Goal: Task Accomplishment & Management: Manage account settings

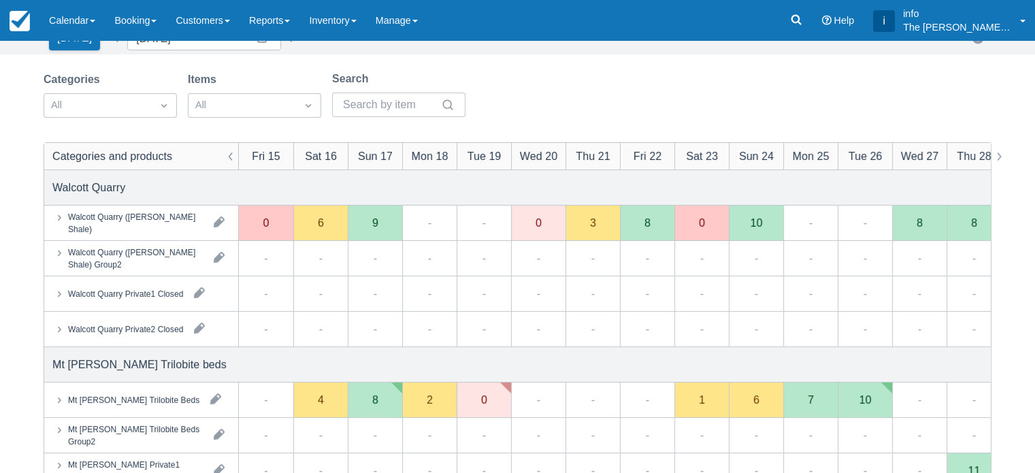
scroll to position [68, 0]
click at [74, 28] on link "Calendar" at bounding box center [71, 20] width 65 height 41
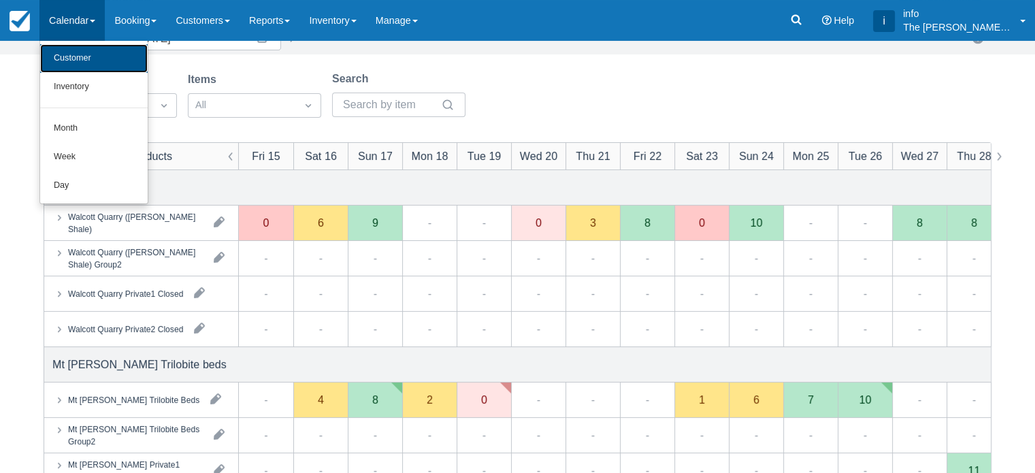
click at [84, 66] on link "Customer" at bounding box center [94, 58] width 108 height 29
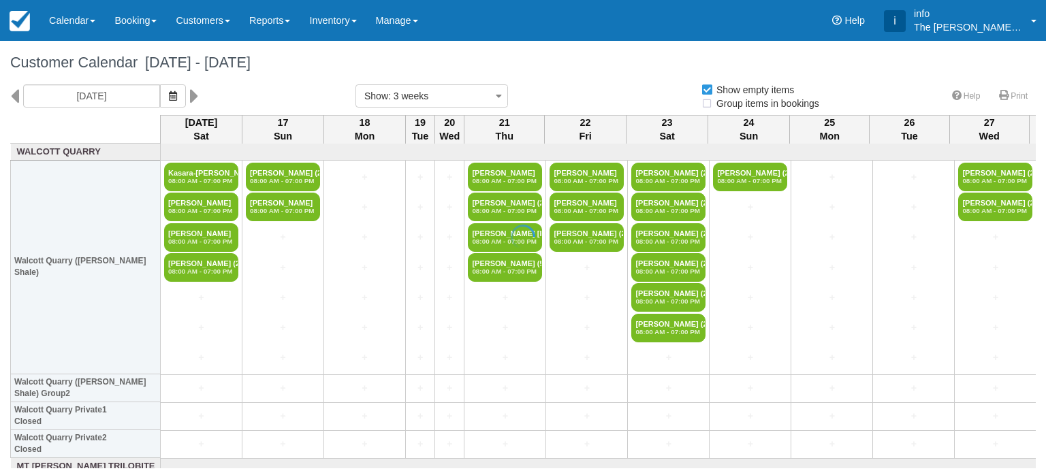
select select
click at [13, 98] on icon at bounding box center [14, 95] width 9 height 23
type input "Sat 26 July 2025"
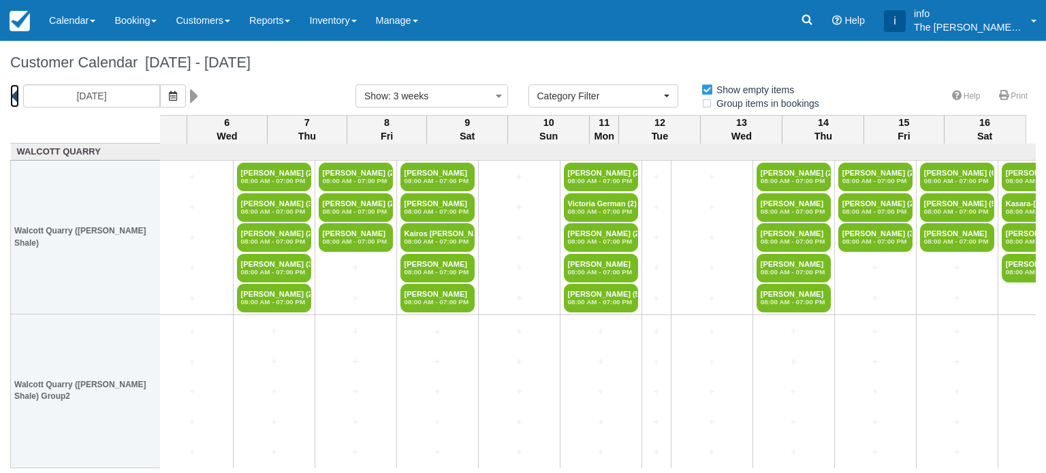
scroll to position [0, 867]
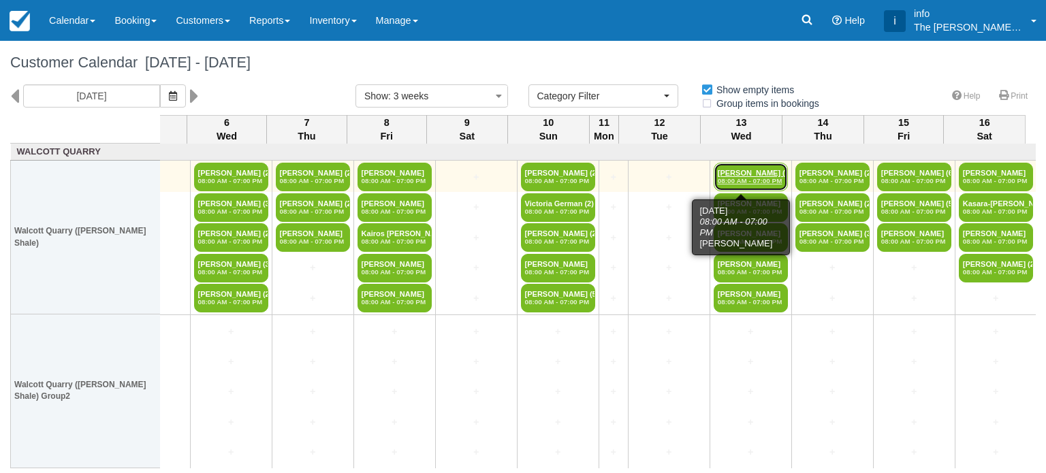
click at [741, 180] on em "08:00 AM - 07:00 PM" at bounding box center [750, 181] width 66 height 8
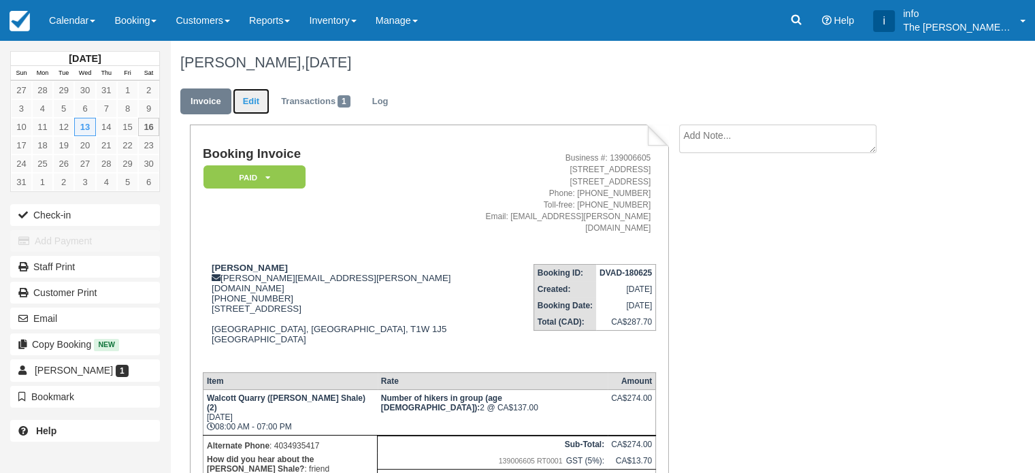
click at [251, 103] on link "Edit" at bounding box center [251, 101] width 37 height 27
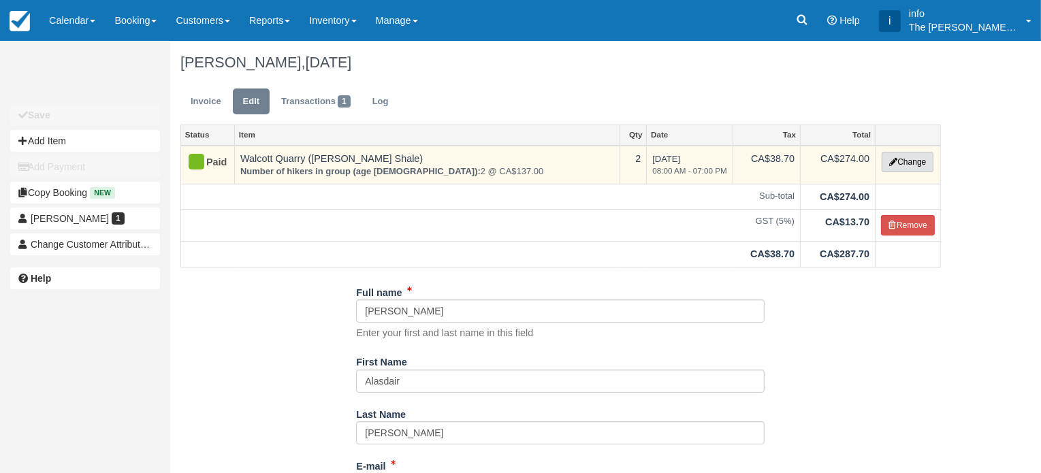
click at [896, 161] on button "Change" at bounding box center [908, 162] width 52 height 20
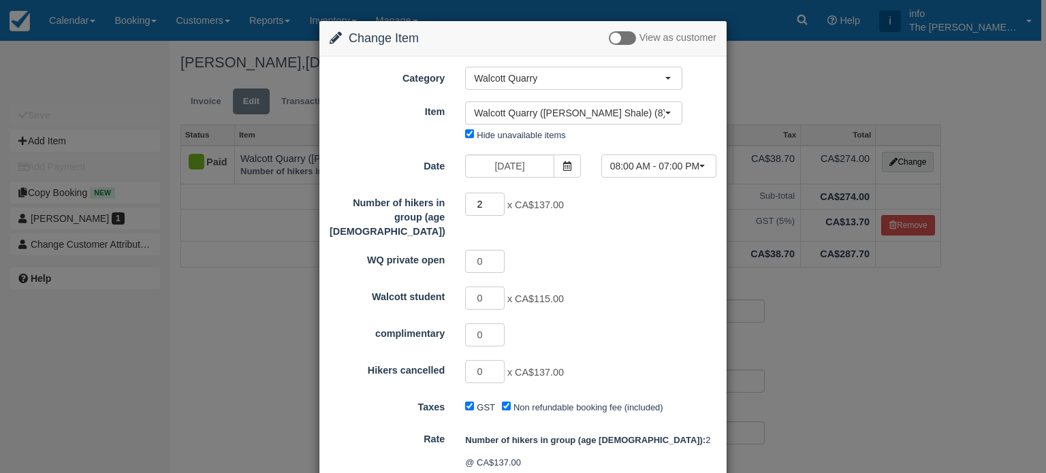
click at [496, 210] on input "2" at bounding box center [484, 204] width 39 height 23
type input "1"
click at [497, 206] on input "1" at bounding box center [484, 204] width 39 height 23
type input "137.00"
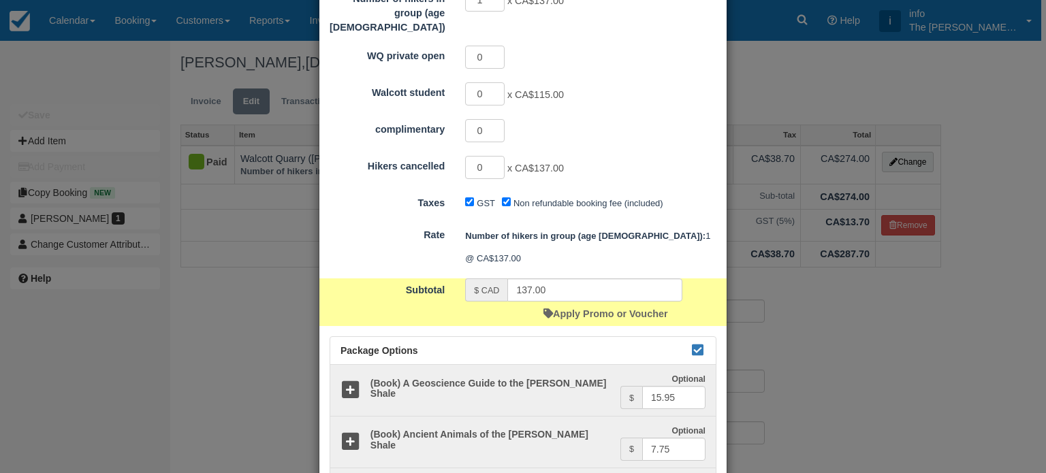
scroll to position [302, 0]
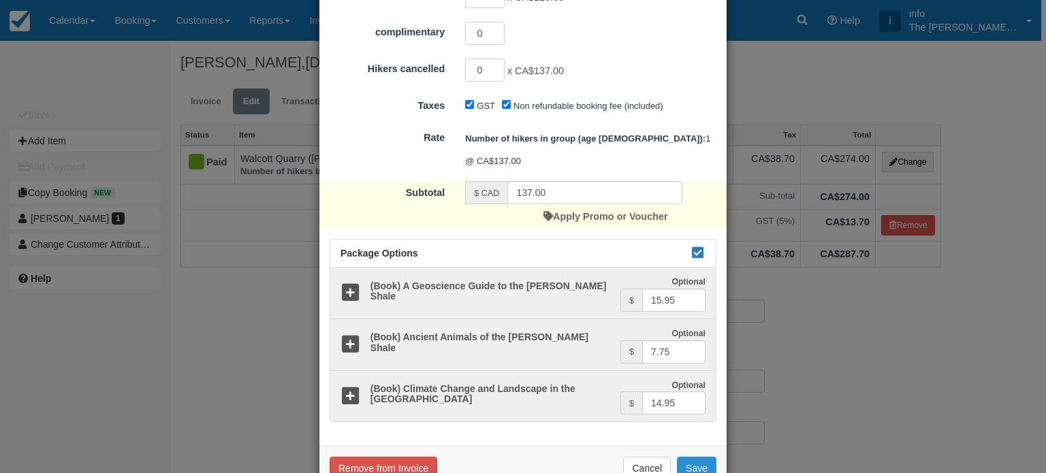
click at [692, 457] on button "Save" at bounding box center [696, 468] width 39 height 23
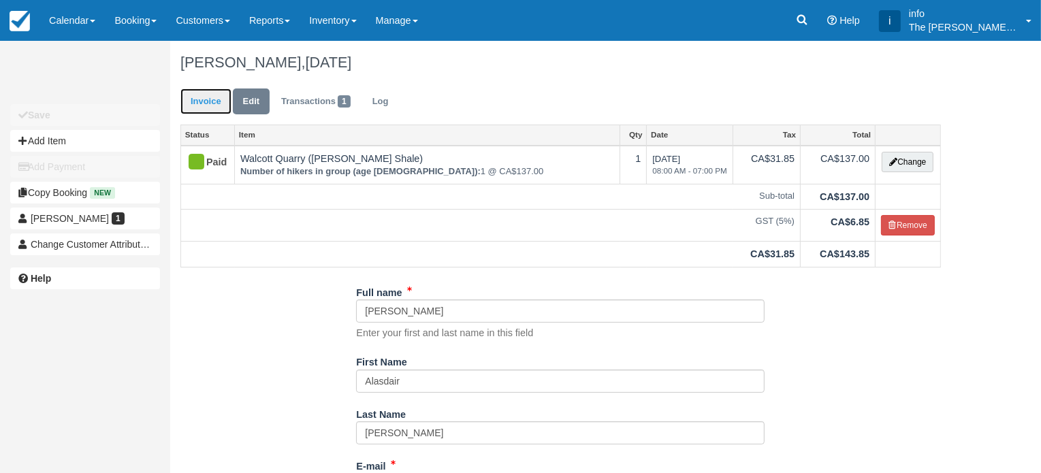
click at [215, 100] on link "Invoice" at bounding box center [205, 101] width 51 height 27
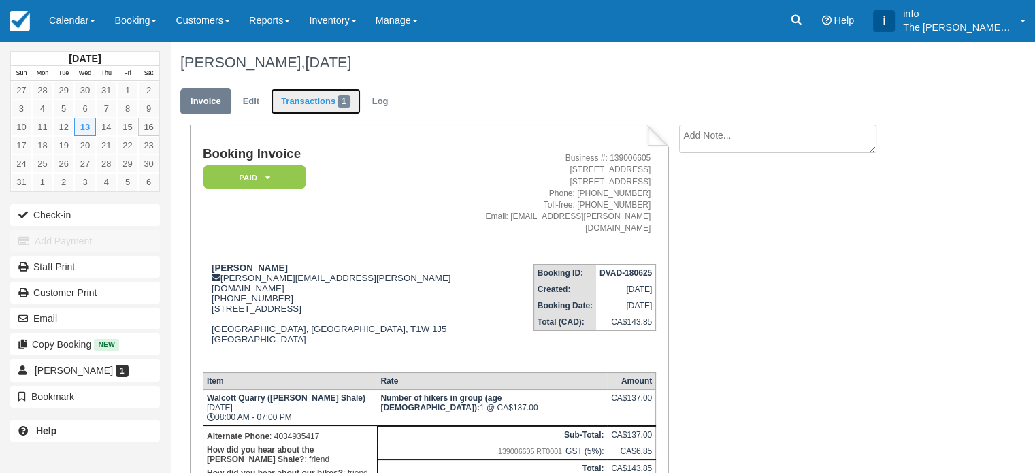
click at [305, 105] on link "Transactions 1" at bounding box center [316, 101] width 90 height 27
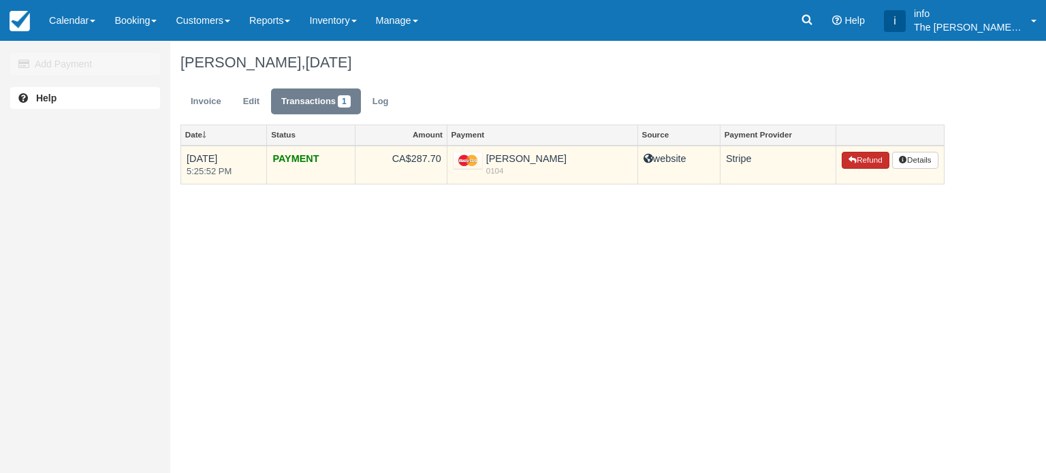
click at [865, 163] on button "Refund" at bounding box center [865, 161] width 48 height 18
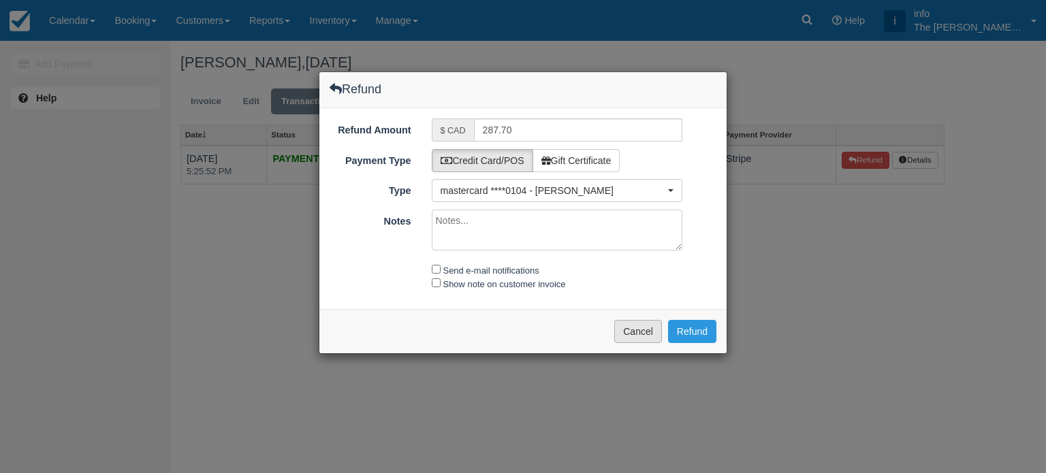
click at [631, 335] on button "Cancel" at bounding box center [638, 331] width 48 height 23
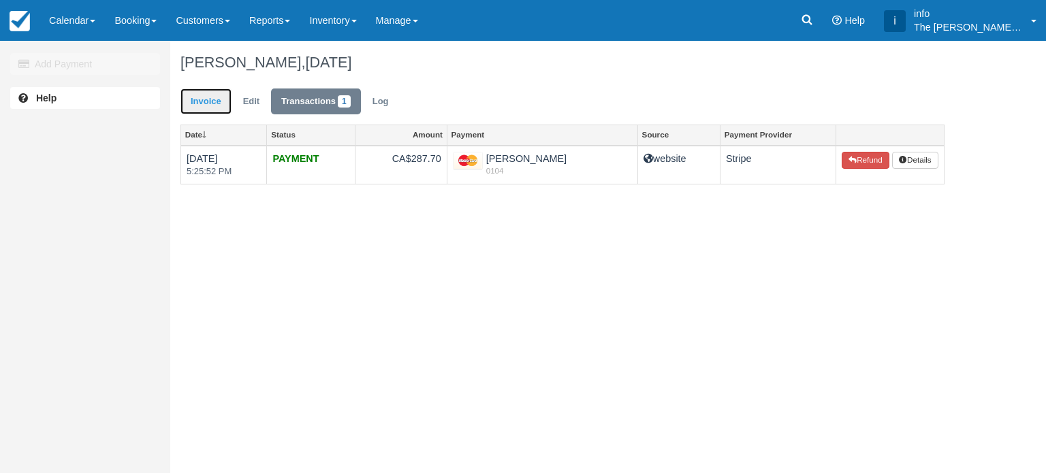
click at [215, 107] on link "Invoice" at bounding box center [205, 101] width 51 height 27
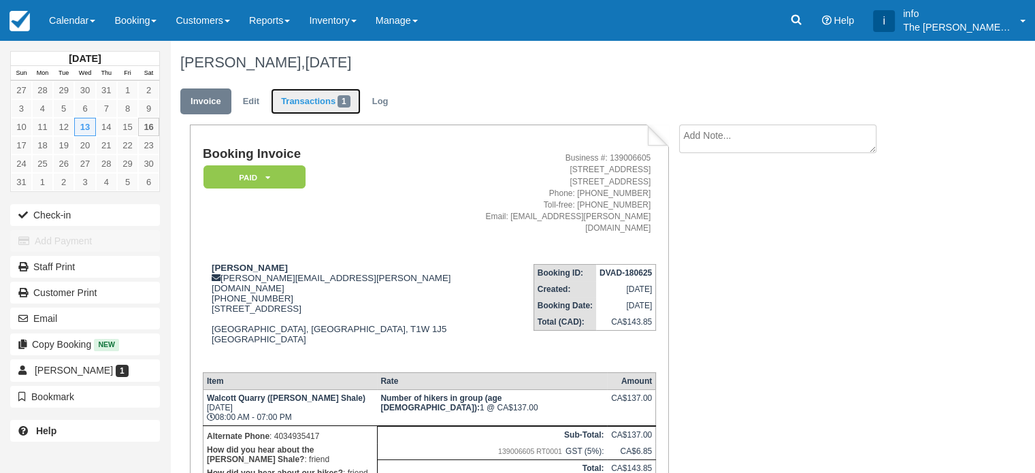
click at [306, 101] on link "Transactions 1" at bounding box center [316, 101] width 90 height 27
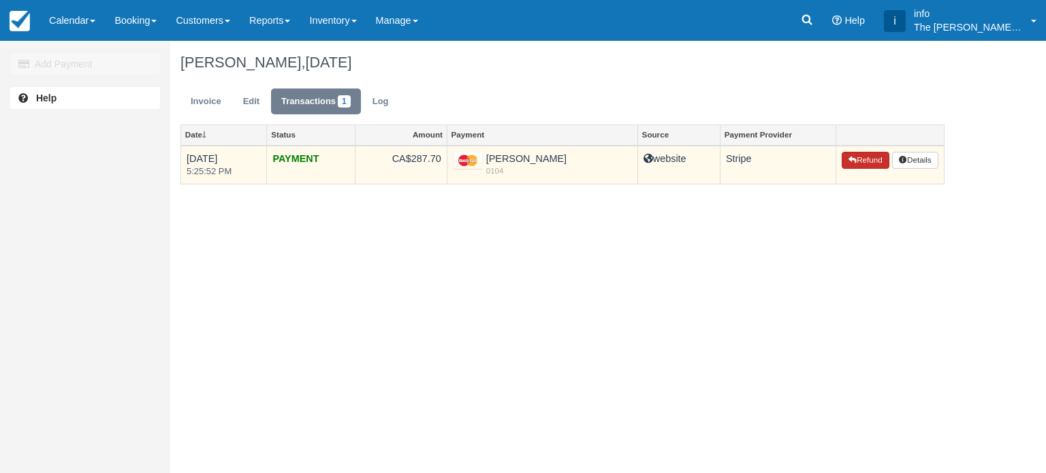
click at [852, 164] on button "Refund" at bounding box center [865, 161] width 48 height 18
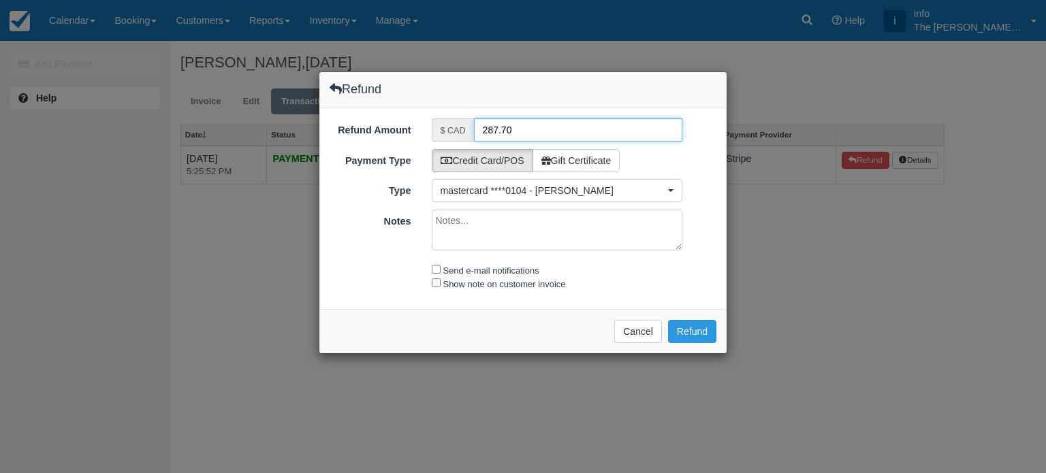
drag, startPoint x: 481, startPoint y: 129, endPoint x: 515, endPoint y: 129, distance: 34.0
click at [515, 129] on input "287.70" at bounding box center [578, 129] width 209 height 23
type input "143.85"
click at [437, 267] on input "Send e-mail notifications" at bounding box center [436, 269] width 9 height 9
checkbox input "true"
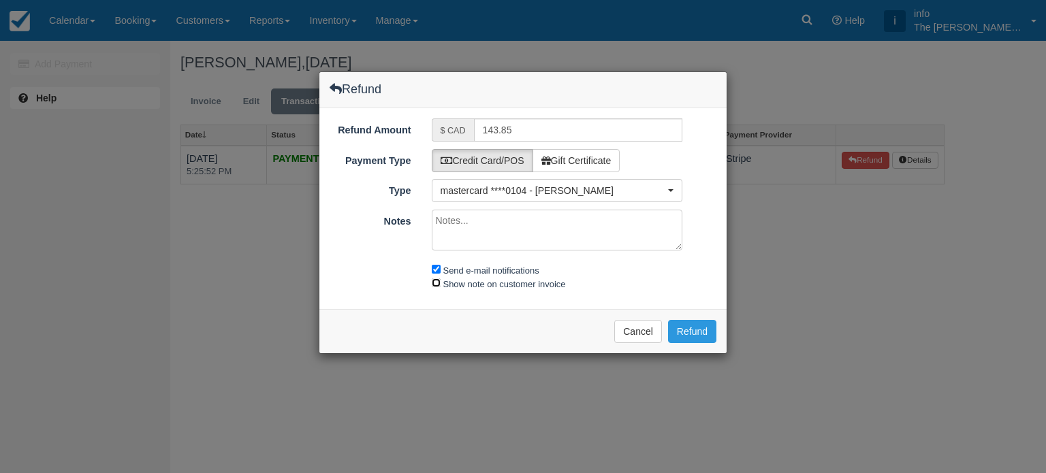
click at [437, 283] on input "Show note on customer invoice" at bounding box center [436, 282] width 9 height 9
checkbox input "true"
click at [690, 334] on button "Refund" at bounding box center [692, 331] width 48 height 23
